Goal: Information Seeking & Learning: Learn about a topic

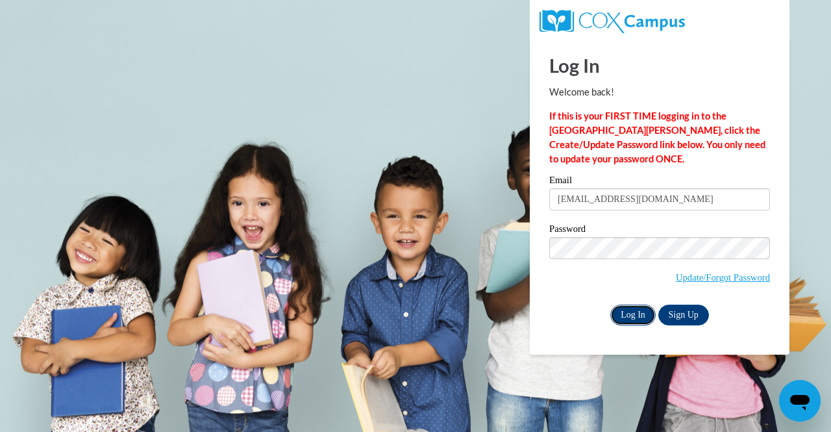
click at [627, 320] on input "Log In" at bounding box center [632, 315] width 45 height 21
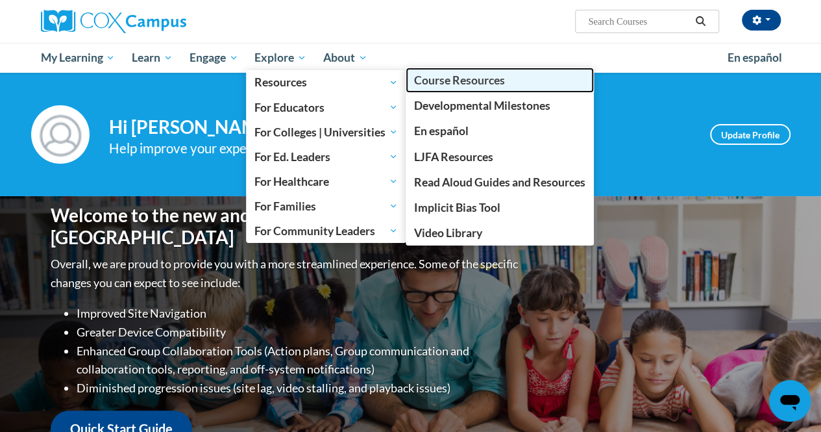
click at [475, 75] on span "Course Resources" at bounding box center [459, 80] width 91 height 14
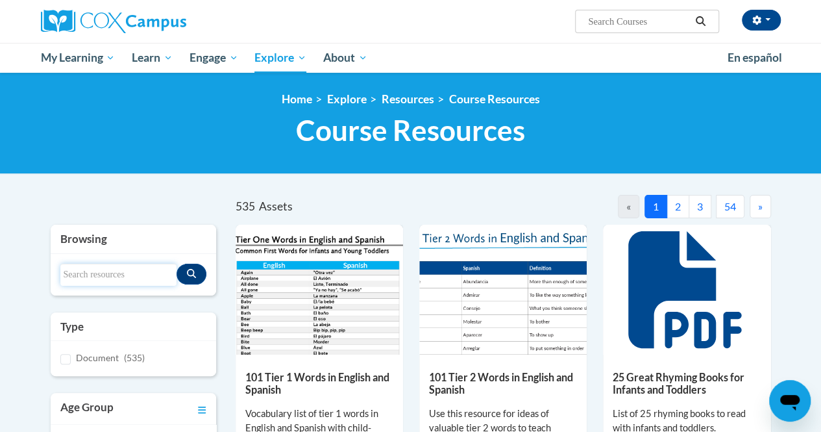
click at [131, 266] on input "Search resources" at bounding box center [118, 275] width 116 height 22
type input "tier 2"
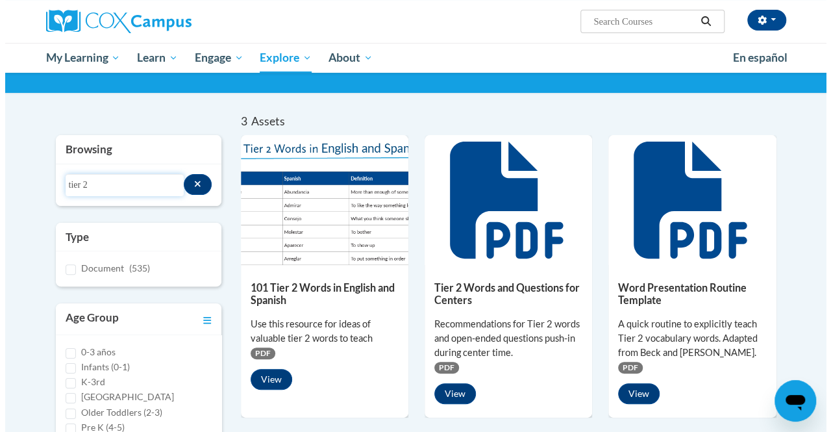
scroll to position [97, 0]
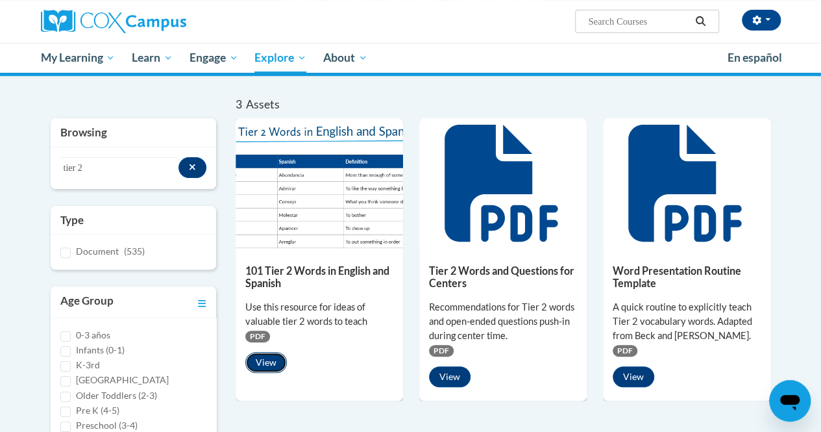
click at [269, 362] on button "View" at bounding box center [266, 362] width 42 height 21
